Goal: Information Seeking & Learning: Check status

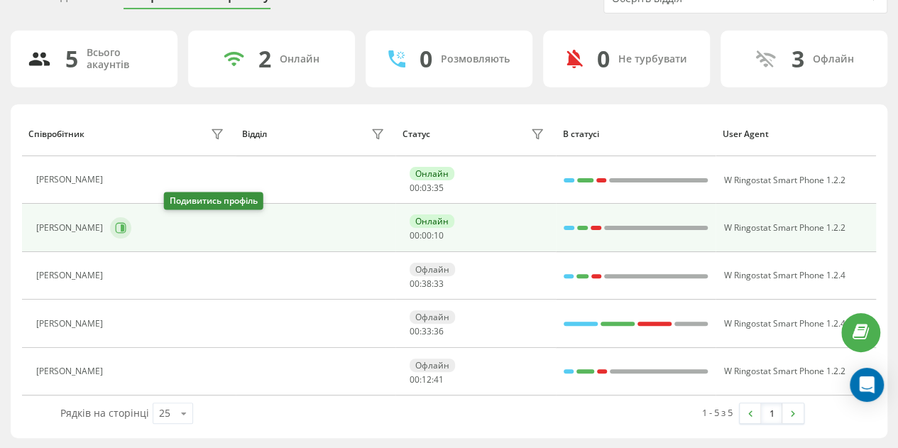
click at [126, 226] on icon at bounding box center [120, 227] width 11 height 11
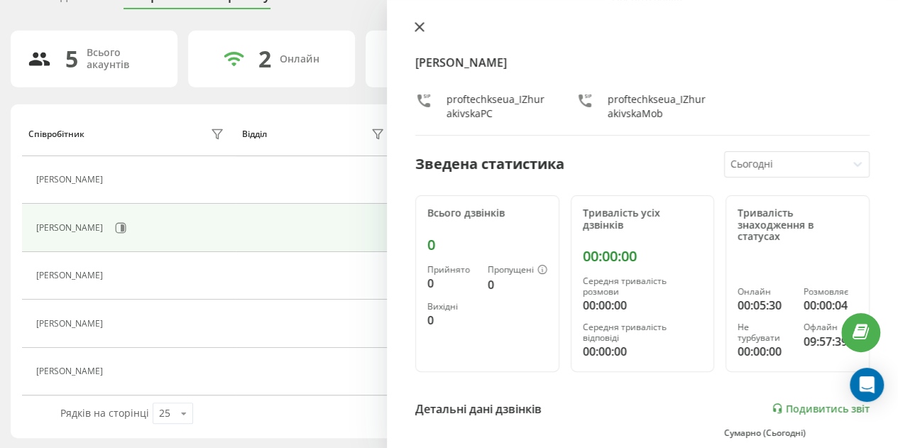
click at [417, 28] on icon at bounding box center [419, 27] width 9 height 9
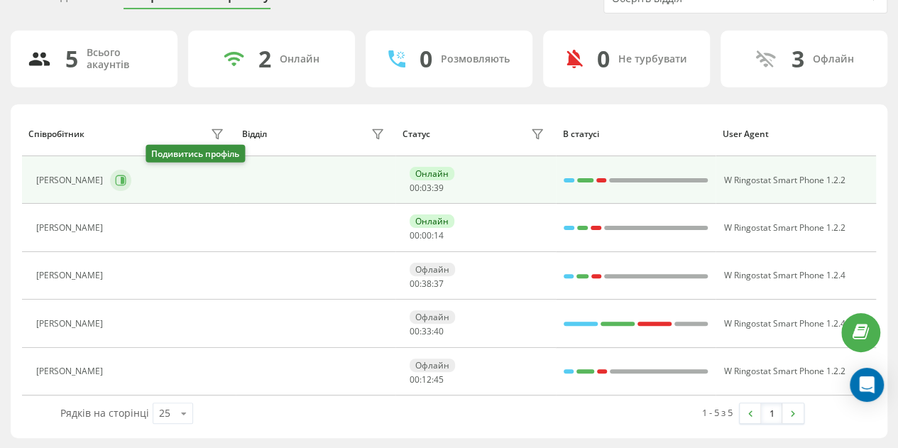
click at [126, 178] on icon at bounding box center [120, 180] width 11 height 11
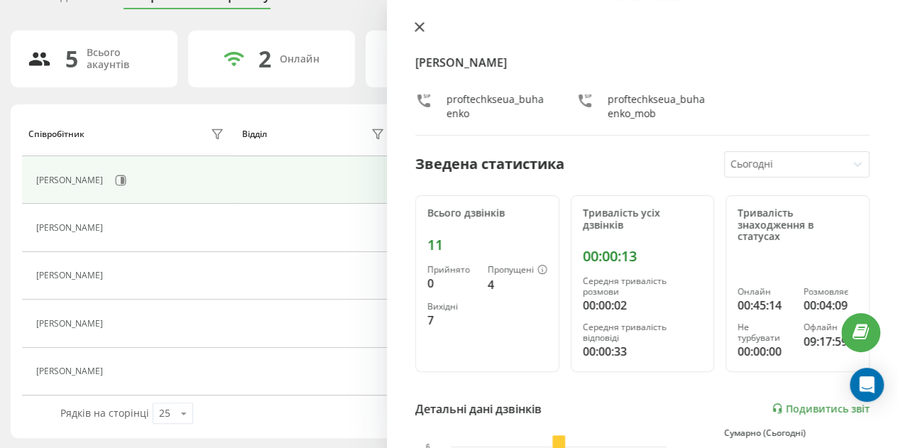
click at [417, 28] on icon at bounding box center [419, 27] width 9 height 9
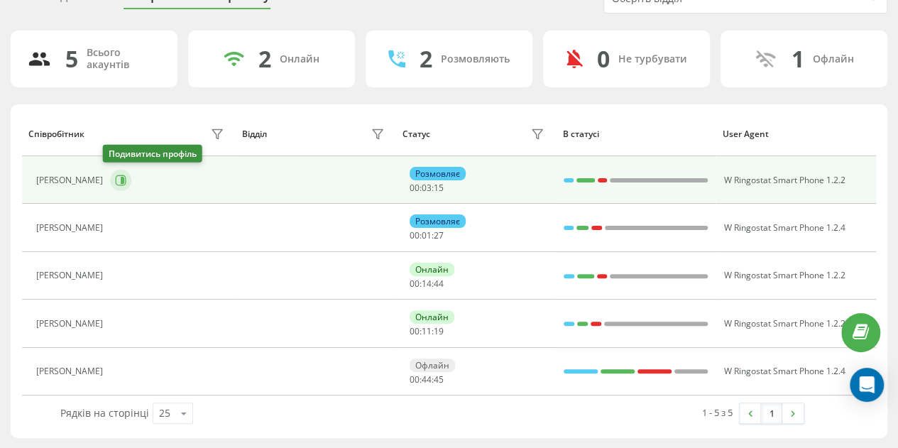
click at [121, 177] on icon at bounding box center [123, 180] width 4 height 7
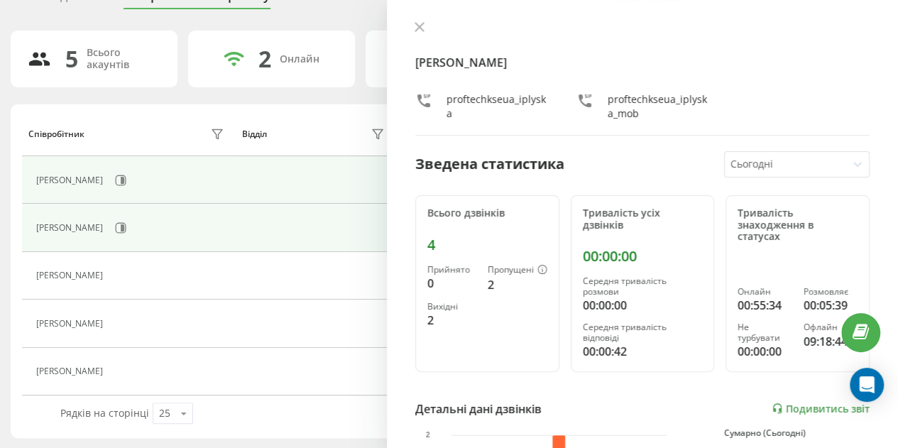
click at [346, 246] on td at bounding box center [316, 228] width 160 height 48
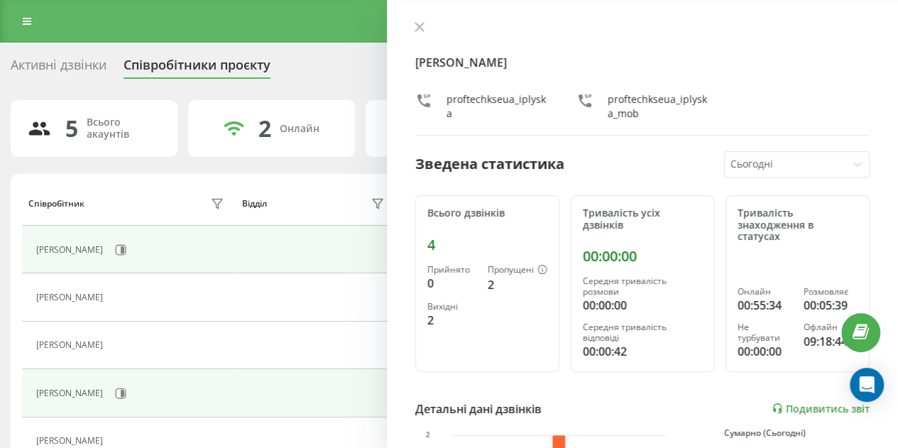
click at [272, 381] on td at bounding box center [316, 393] width 160 height 48
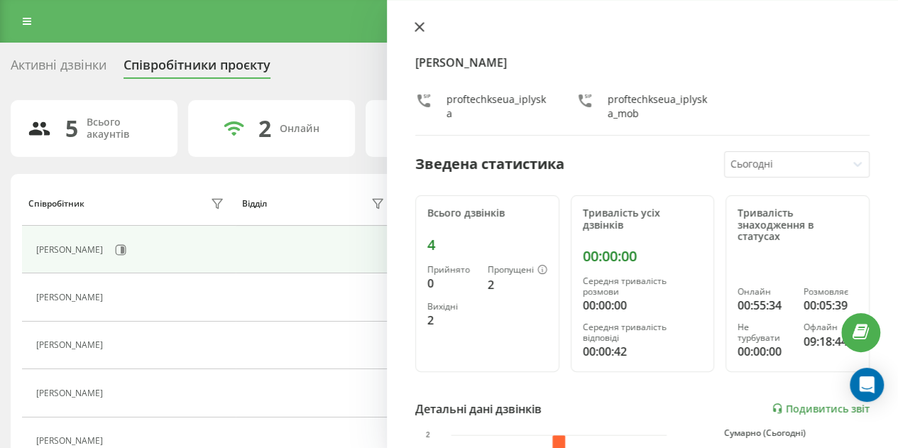
click at [419, 28] on icon at bounding box center [419, 27] width 9 height 9
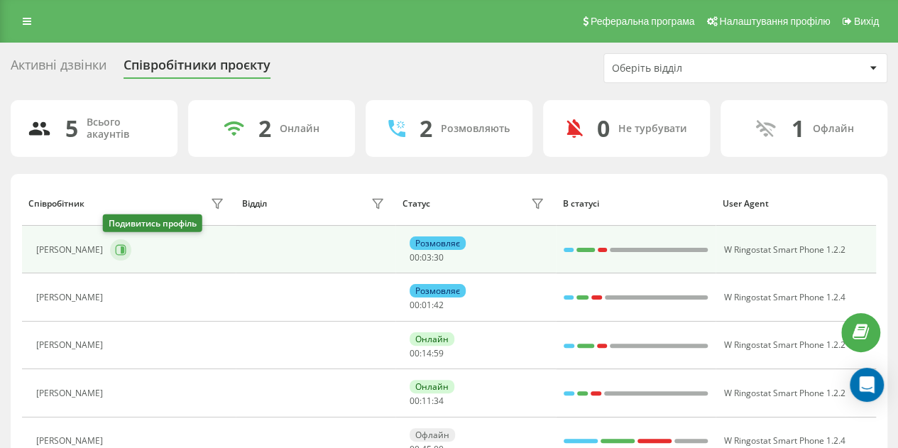
click at [116, 242] on button at bounding box center [120, 249] width 21 height 21
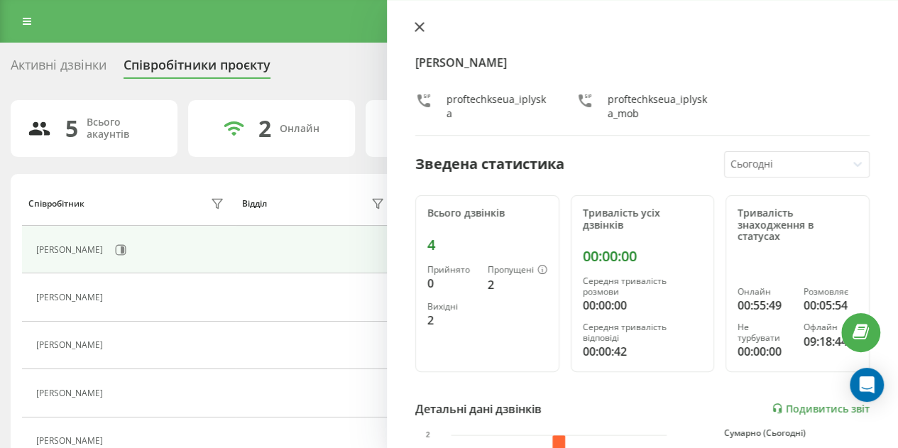
click at [418, 23] on icon at bounding box center [420, 27] width 10 height 10
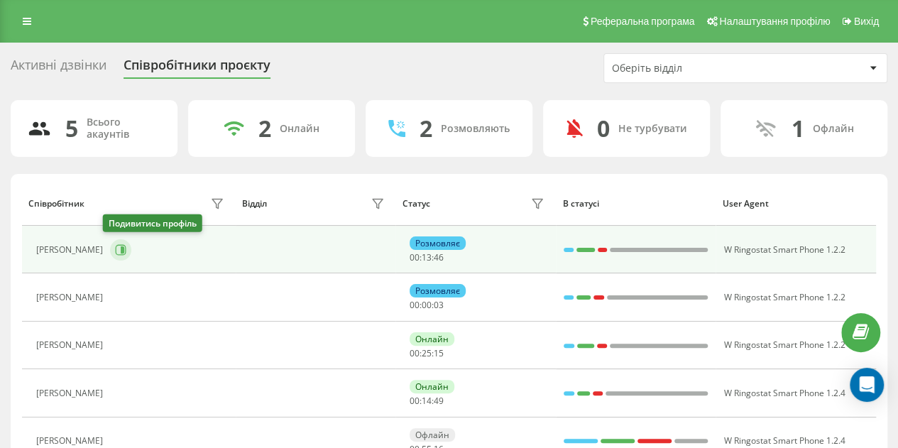
click at [117, 248] on icon at bounding box center [120, 249] width 11 height 11
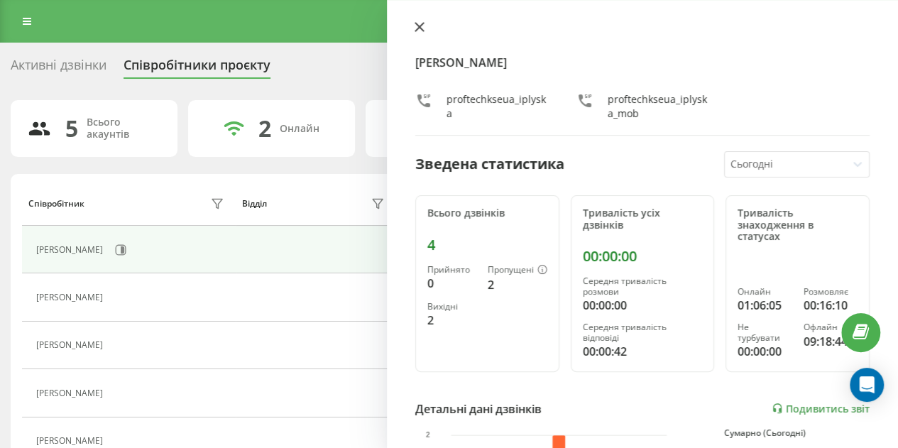
click at [417, 26] on icon at bounding box center [419, 27] width 9 height 9
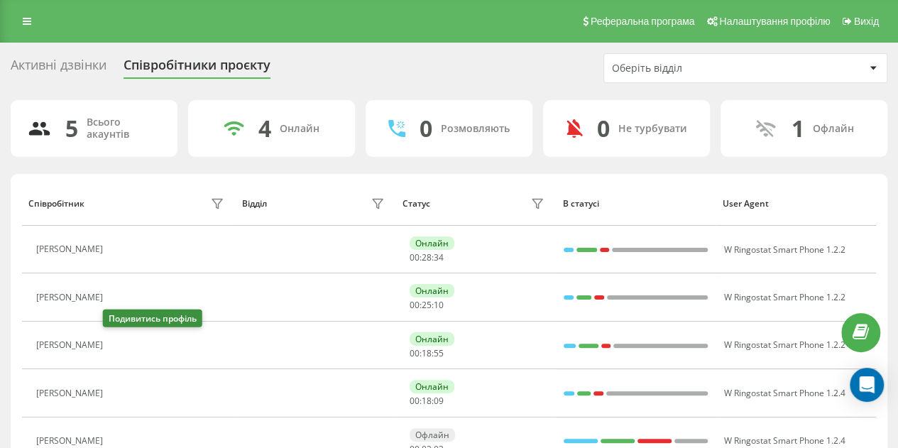
click at [115, 340] on icon at bounding box center [118, 345] width 11 height 11
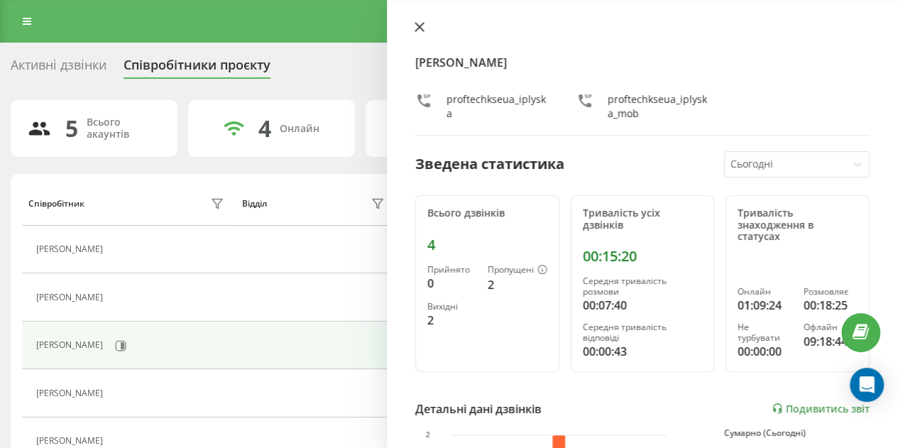
click at [422, 29] on icon at bounding box center [420, 27] width 10 height 10
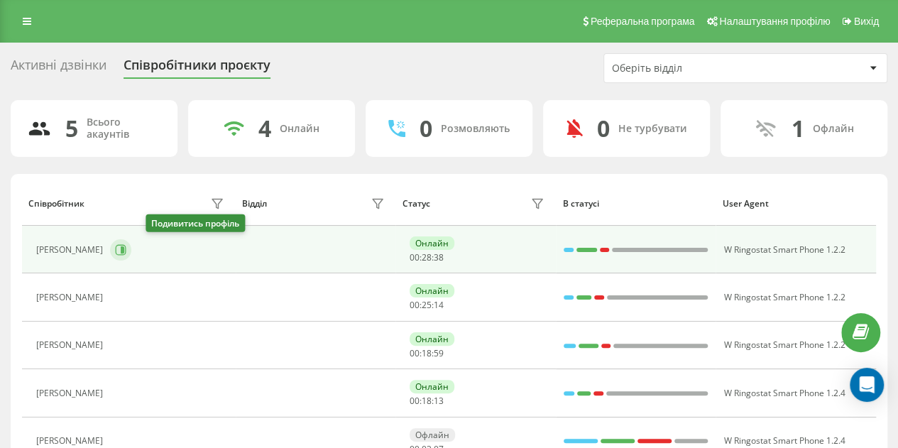
click at [126, 248] on icon at bounding box center [120, 249] width 11 height 11
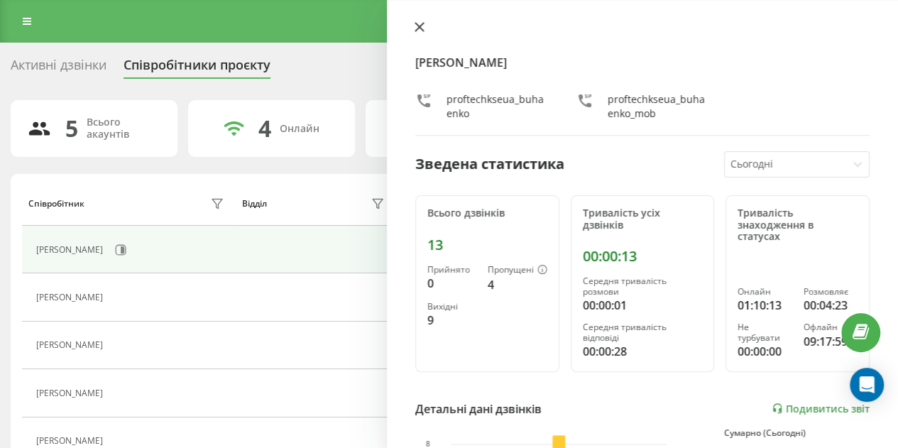
click at [420, 28] on icon at bounding box center [419, 27] width 9 height 9
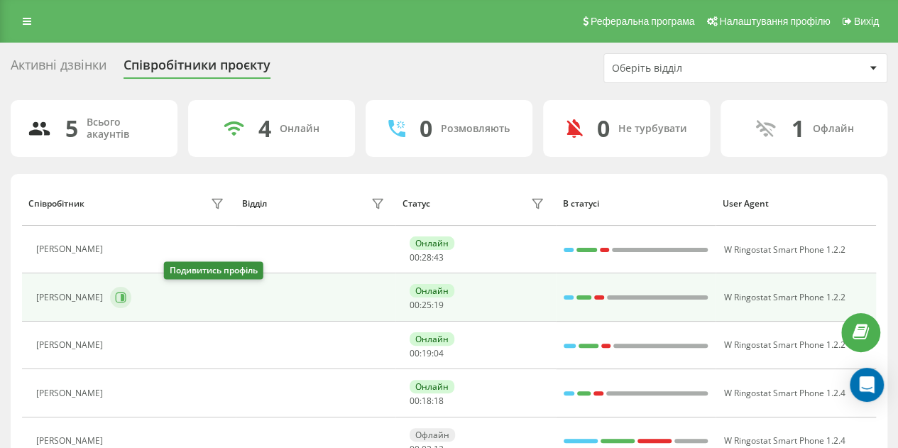
click at [126, 292] on icon at bounding box center [120, 297] width 11 height 11
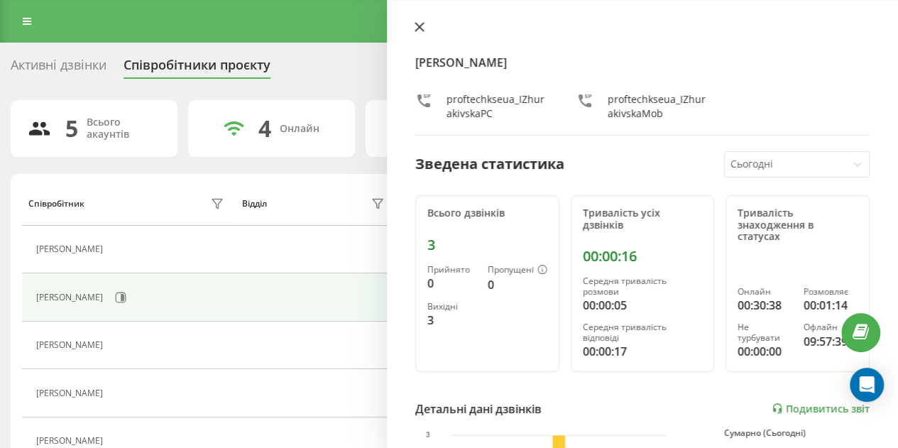
click at [420, 30] on icon at bounding box center [420, 27] width 10 height 10
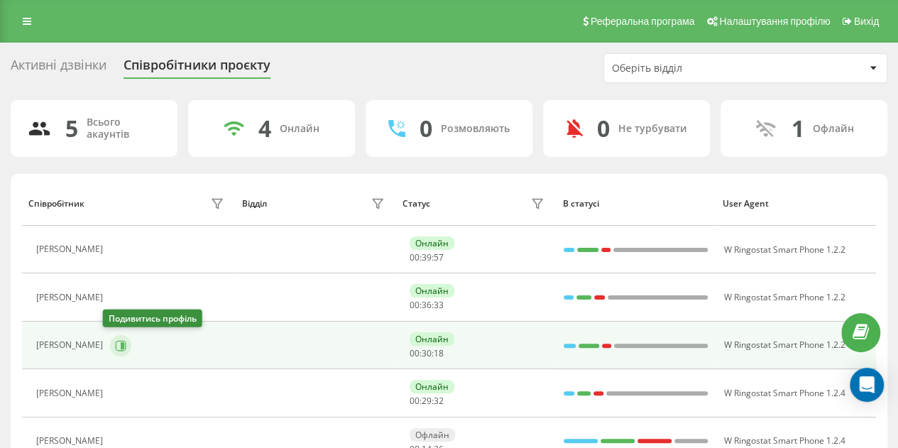
click at [115, 346] on icon at bounding box center [120, 345] width 11 height 11
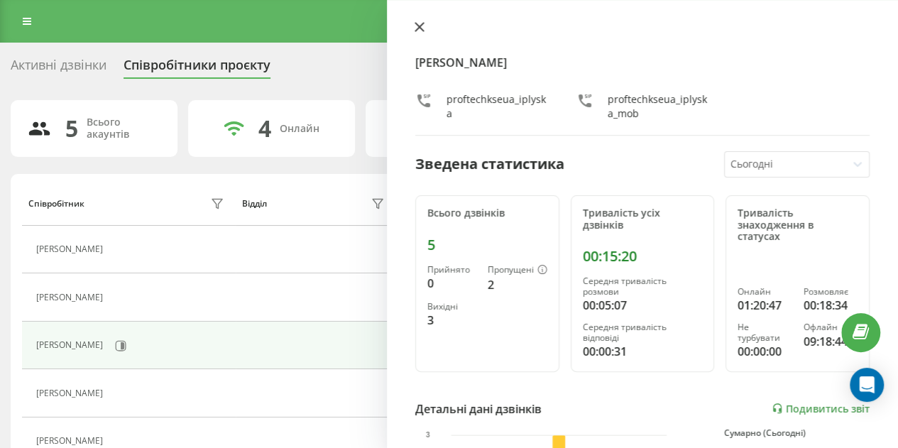
click at [422, 27] on icon at bounding box center [420, 27] width 10 height 10
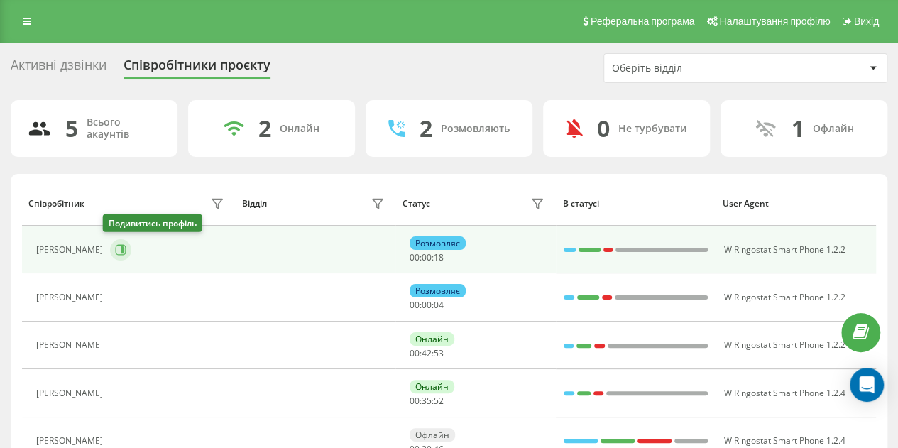
click at [115, 252] on icon at bounding box center [120, 249] width 11 height 11
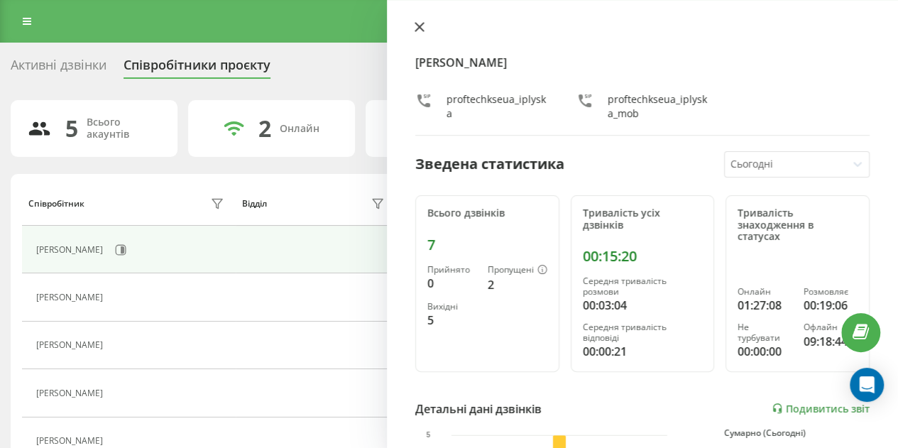
click at [415, 28] on icon at bounding box center [420, 27] width 10 height 10
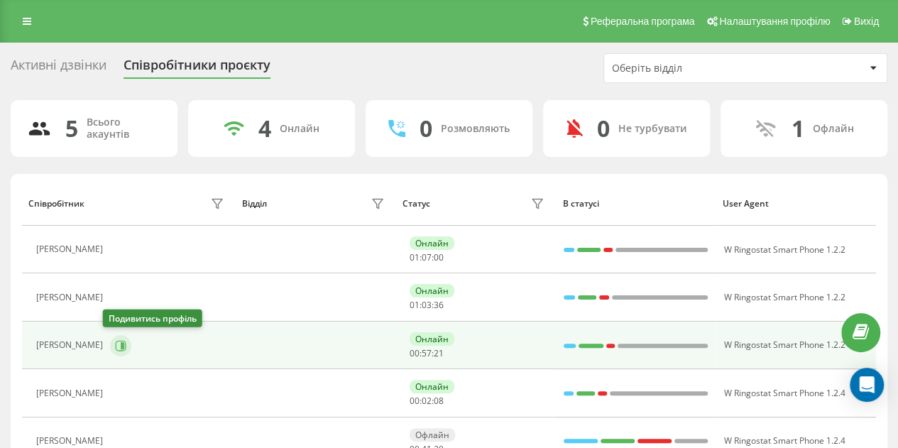
click at [116, 349] on icon at bounding box center [121, 345] width 11 height 11
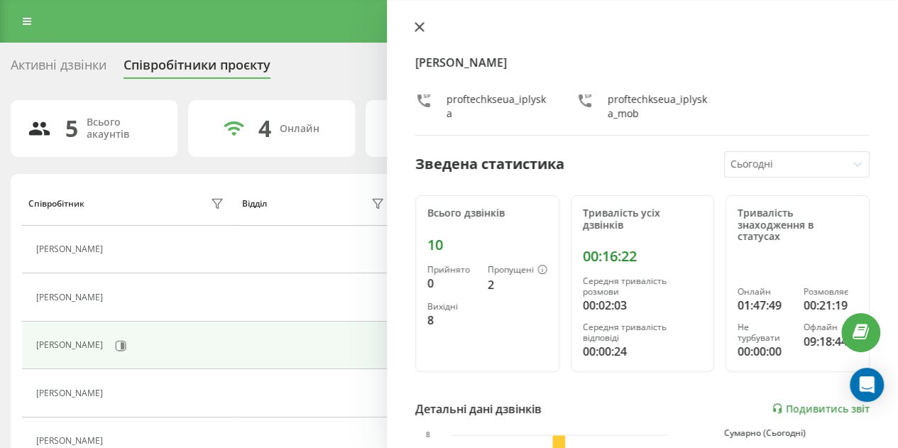
click at [418, 29] on icon at bounding box center [419, 27] width 9 height 9
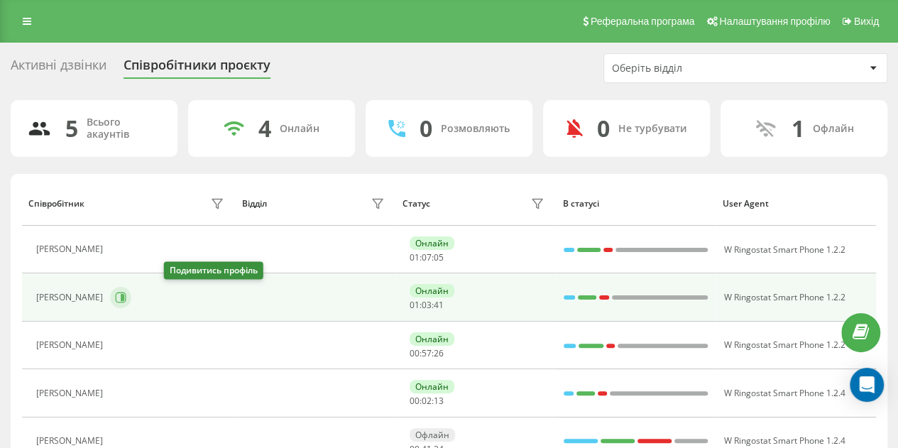
click at [124, 294] on icon at bounding box center [123, 297] width 4 height 7
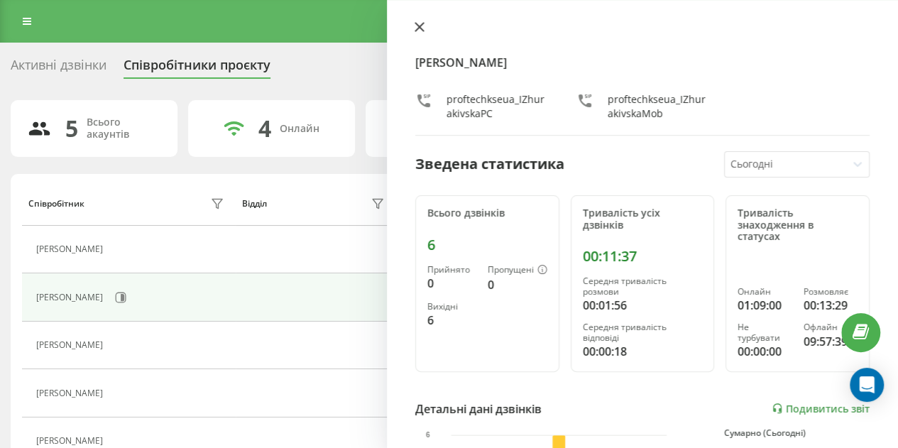
click at [416, 29] on icon at bounding box center [420, 27] width 10 height 10
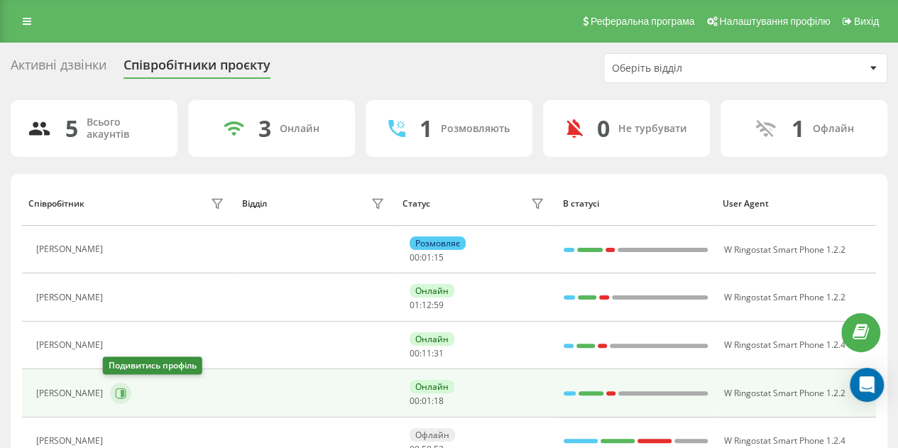
click at [119, 388] on icon at bounding box center [120, 393] width 11 height 11
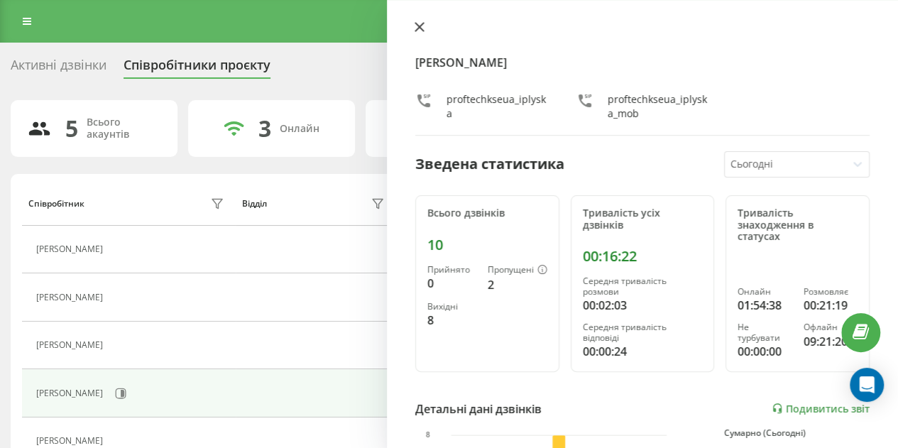
click at [417, 25] on icon at bounding box center [419, 27] width 9 height 9
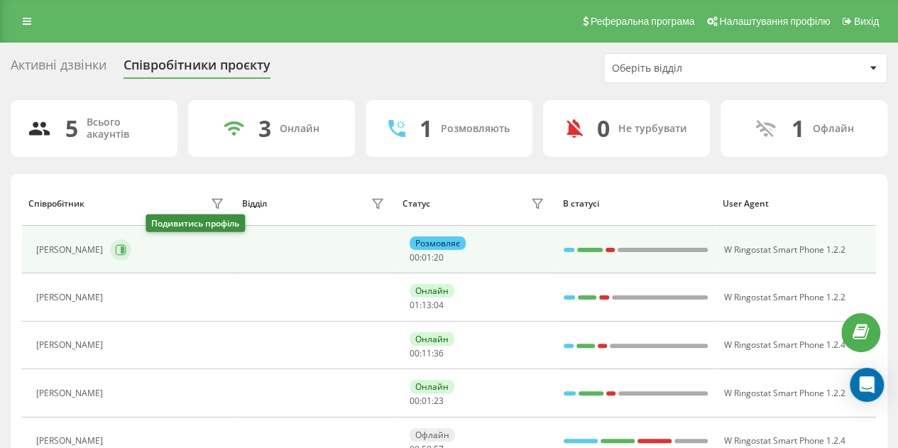
click at [126, 251] on icon at bounding box center [120, 249] width 11 height 11
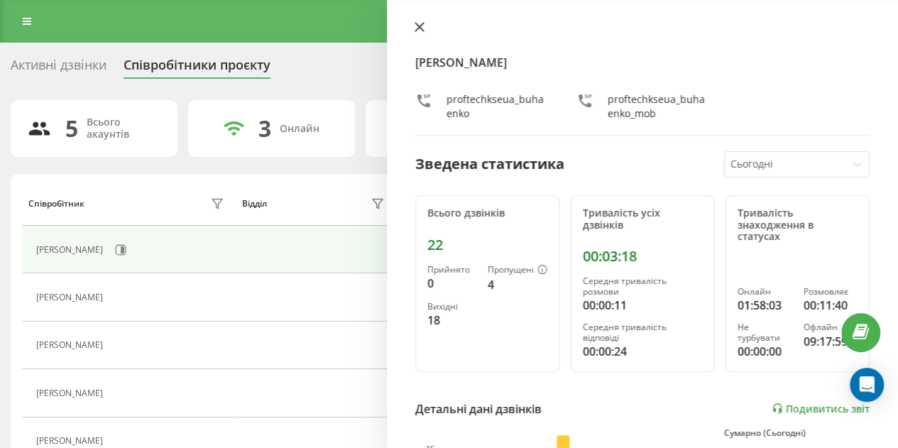
click at [420, 31] on icon at bounding box center [420, 27] width 10 height 10
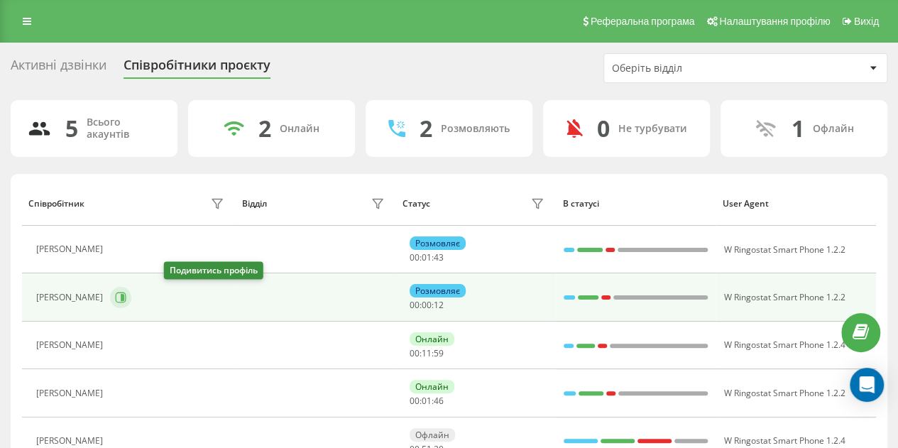
click at [126, 297] on icon at bounding box center [120, 297] width 11 height 11
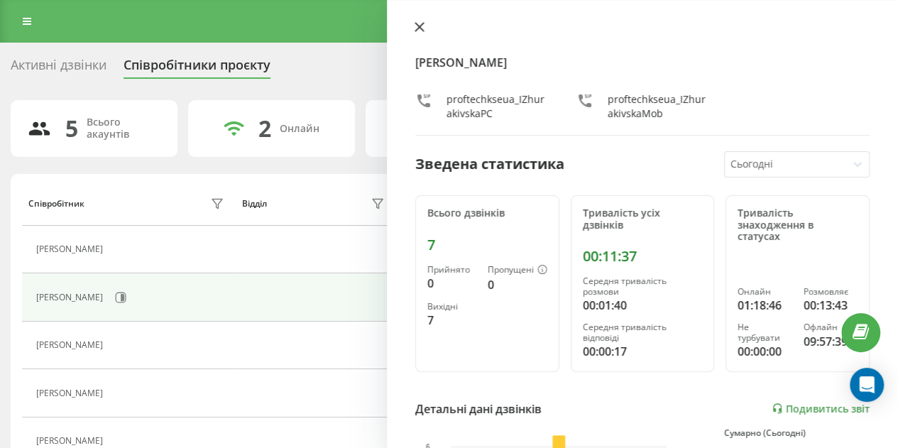
click at [419, 29] on icon at bounding box center [420, 27] width 10 height 10
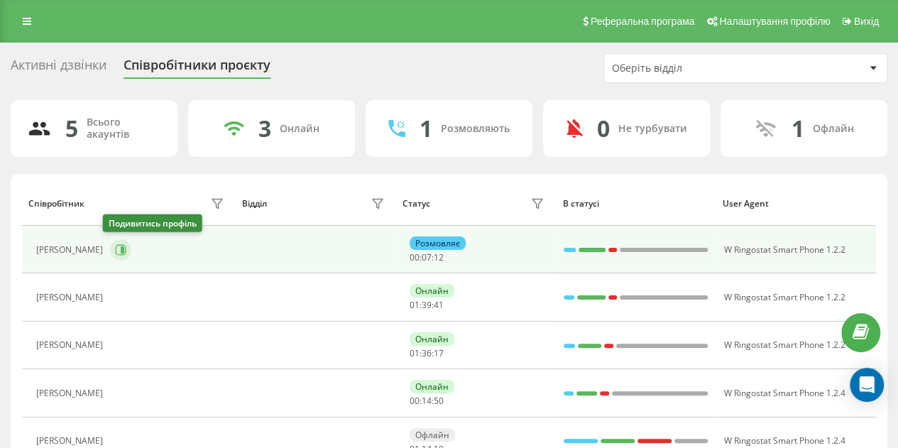
click at [121, 252] on icon at bounding box center [123, 249] width 4 height 7
click at [110, 251] on button at bounding box center [120, 249] width 21 height 21
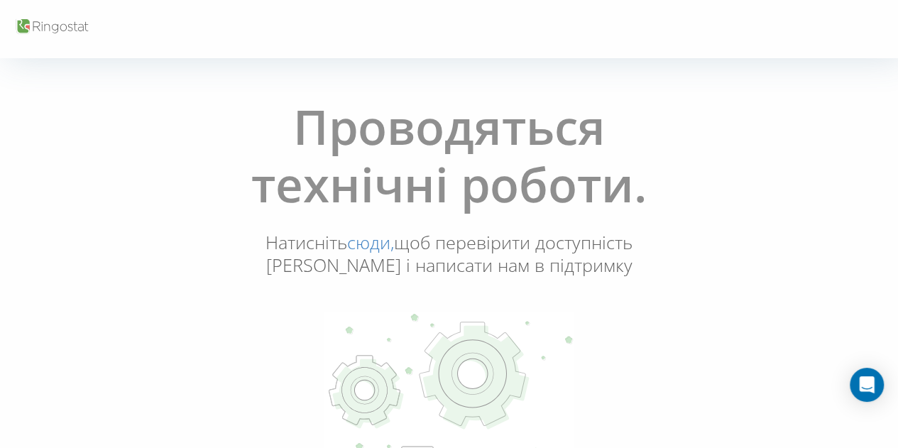
click at [354, 248] on link "сюди," at bounding box center [370, 242] width 47 height 24
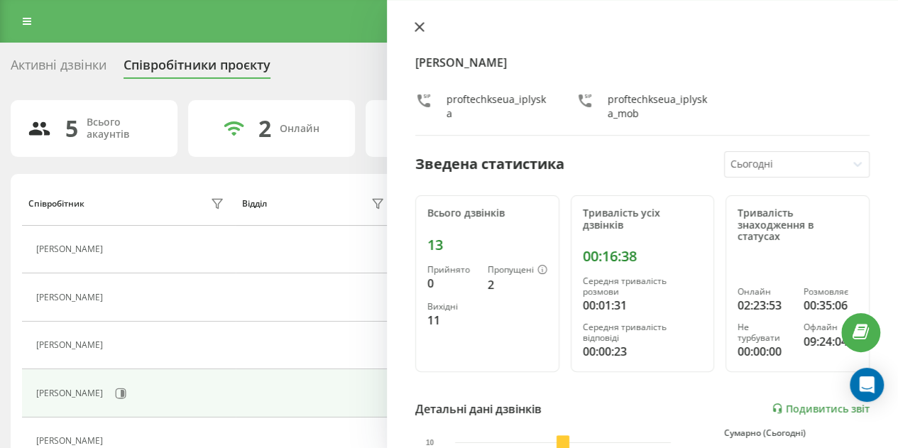
click at [417, 25] on icon at bounding box center [419, 27] width 9 height 9
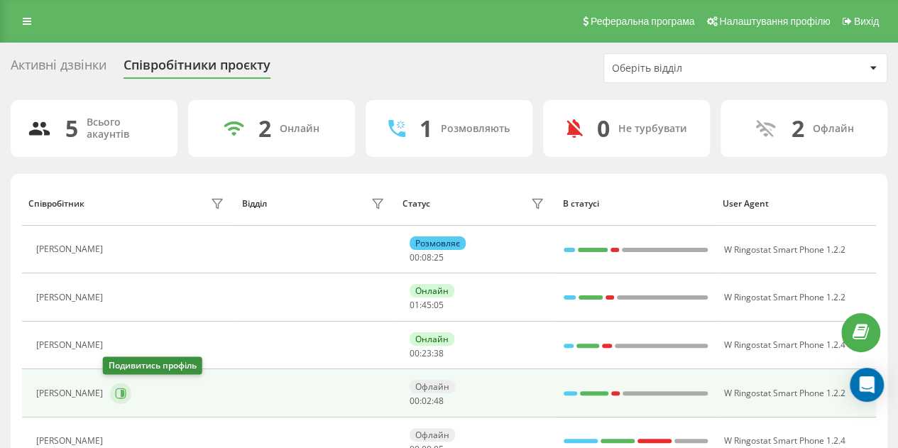
click at [121, 390] on icon at bounding box center [123, 393] width 4 height 7
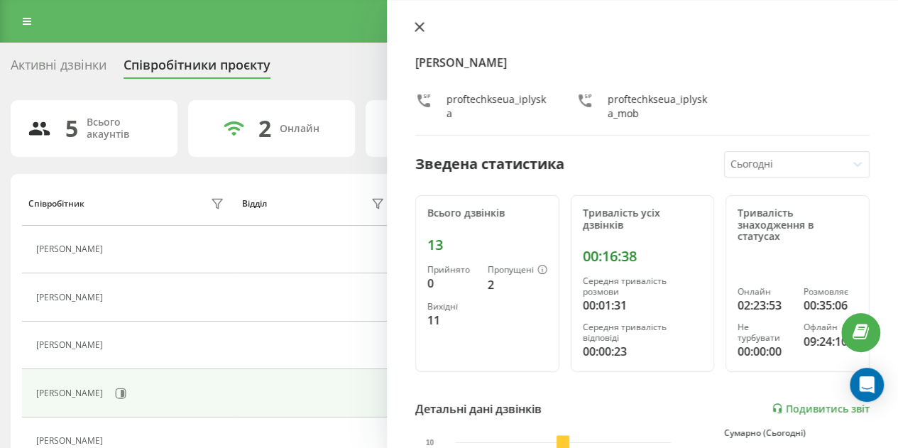
click at [419, 28] on icon at bounding box center [419, 27] width 9 height 9
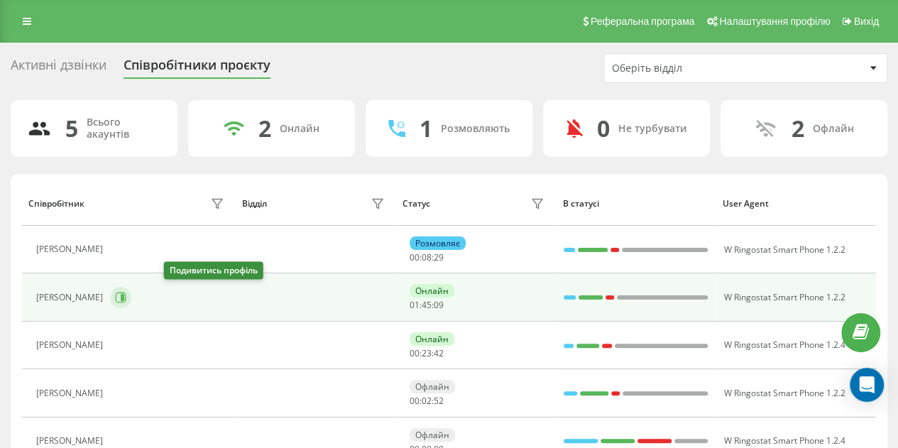
click at [131, 299] on button at bounding box center [120, 297] width 21 height 21
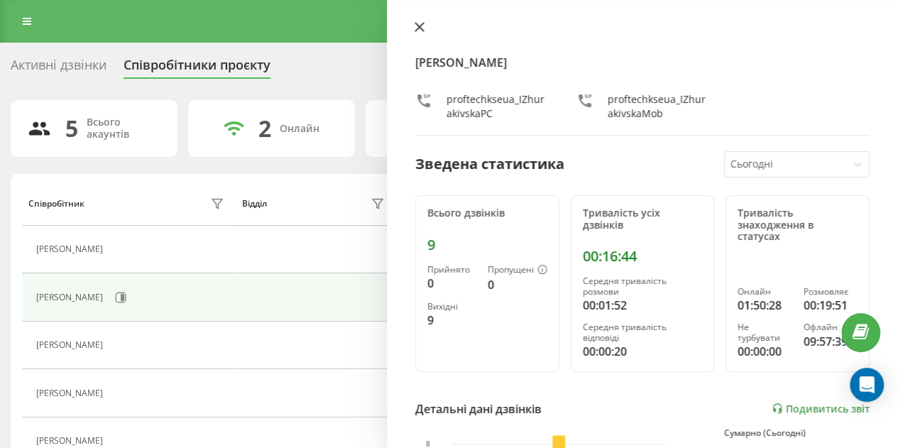
click at [417, 29] on icon at bounding box center [419, 27] width 9 height 9
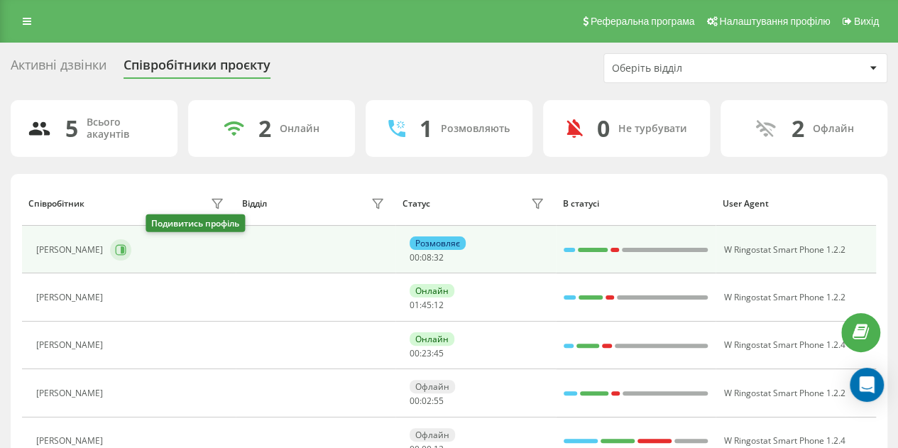
click at [126, 246] on icon at bounding box center [120, 249] width 11 height 11
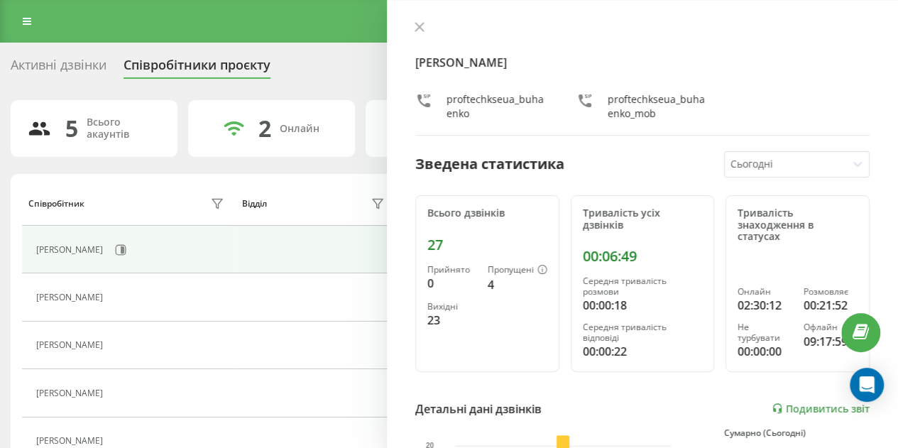
drag, startPoint x: 422, startPoint y: 28, endPoint x: 396, endPoint y: 12, distance: 30.0
click at [420, 28] on icon at bounding box center [420, 27] width 10 height 10
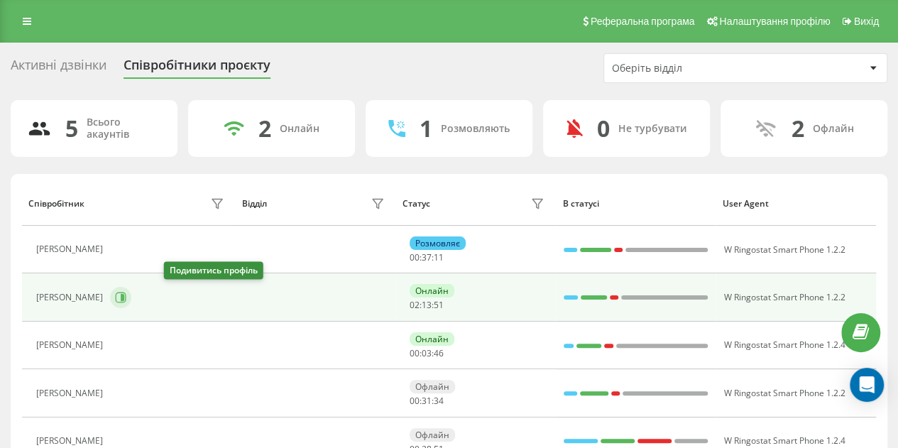
click at [131, 299] on button at bounding box center [120, 297] width 21 height 21
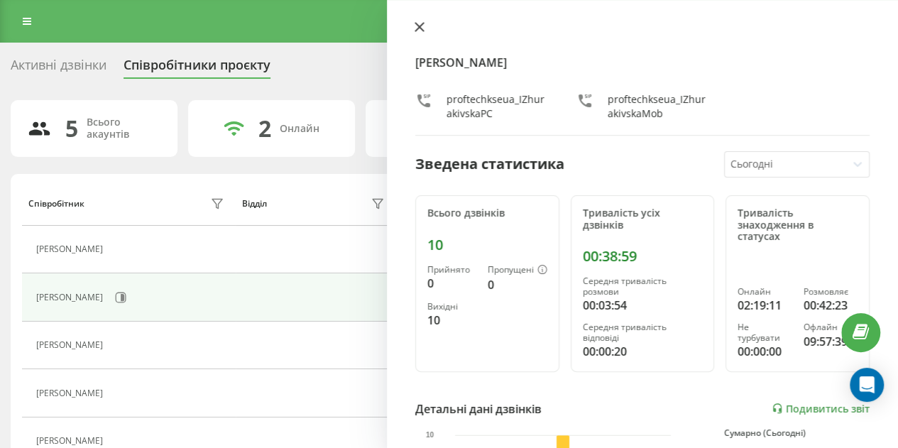
click at [428, 28] on button at bounding box center [419, 27] width 18 height 13
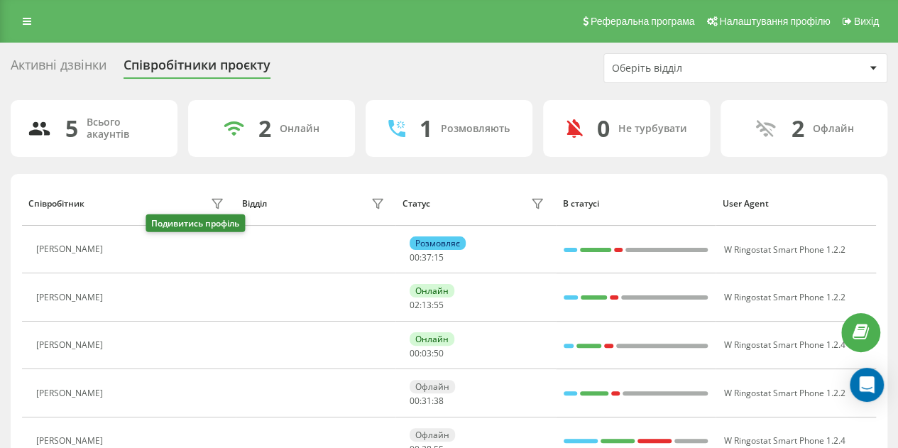
click at [124, 253] on icon at bounding box center [118, 249] width 11 height 11
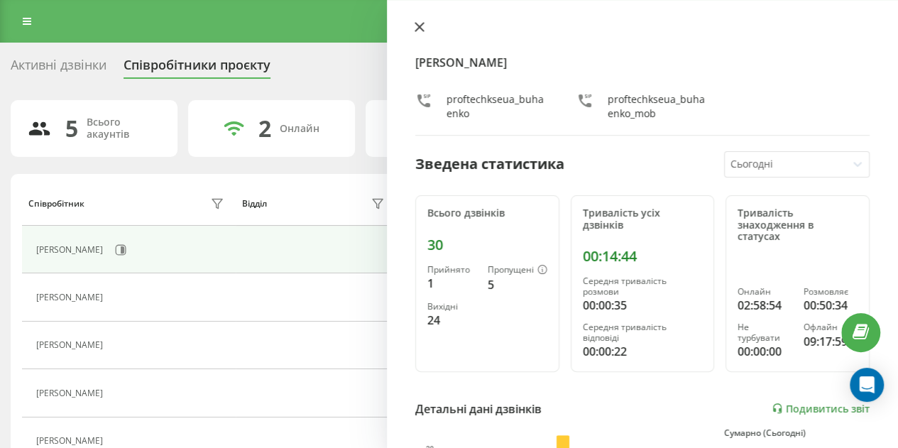
click at [423, 23] on icon at bounding box center [419, 27] width 9 height 9
